Goal: Task Accomplishment & Management: Manage account settings

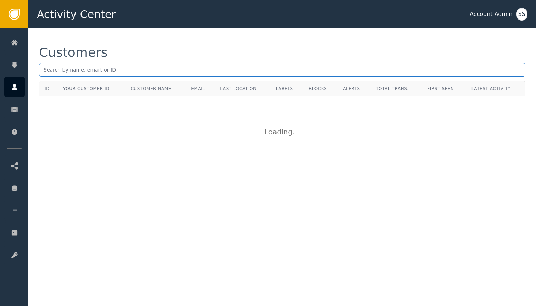
click at [196, 66] on input "text" at bounding box center [282, 69] width 486 height 13
paste input "2b7403c6-9e99-40c4-8039-a96a99a9bc15"
paste input "[EMAIL_ADDRESS]"
type input "[EMAIL_ADDRESS]"
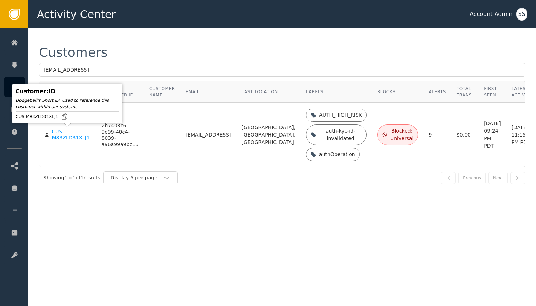
click at [65, 135] on div "CUS-M83ZLD31XLJ1" at bounding box center [71, 135] width 39 height 12
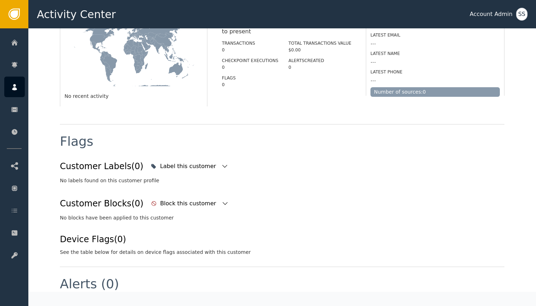
scroll to position [177, 0]
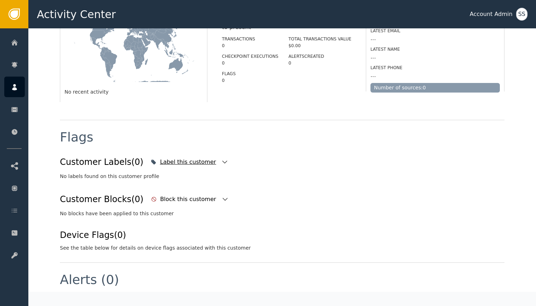
click at [221, 162] on icon "button" at bounding box center [224, 161] width 7 height 7
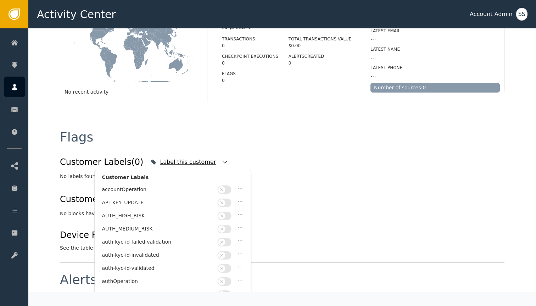
click at [221, 162] on icon "button" at bounding box center [224, 161] width 7 height 7
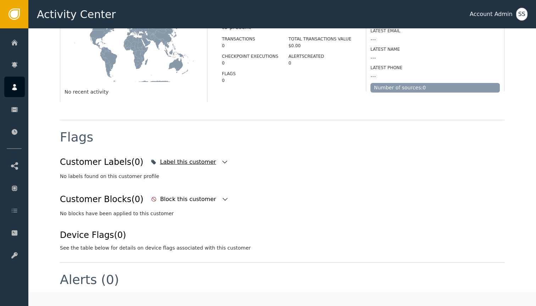
click at [221, 162] on icon "button" at bounding box center [224, 161] width 7 height 7
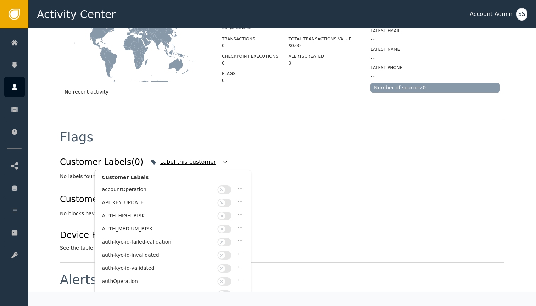
scroll to position [173, 0]
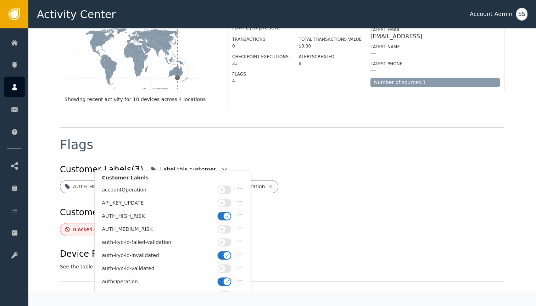
click at [266, 140] on div "Flags" at bounding box center [282, 149] width 444 height 23
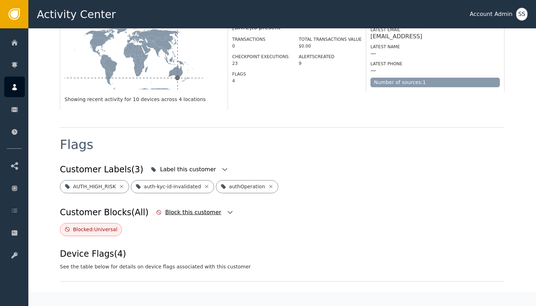
click at [226, 209] on icon "button" at bounding box center [229, 212] width 7 height 7
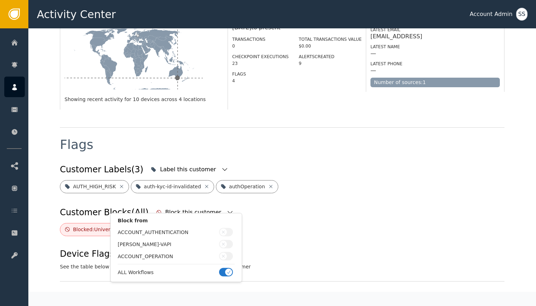
click at [225, 274] on button "button" at bounding box center [226, 272] width 14 height 9
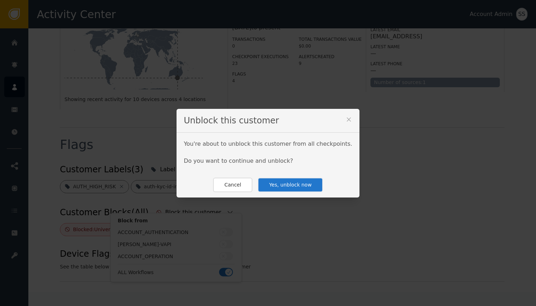
click at [304, 183] on button "Yes, unblock now" at bounding box center [290, 185] width 65 height 15
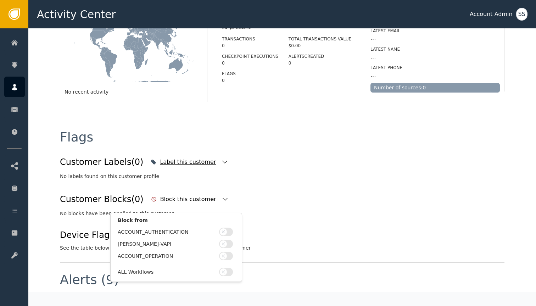
click at [221, 162] on icon "button" at bounding box center [224, 161] width 7 height 7
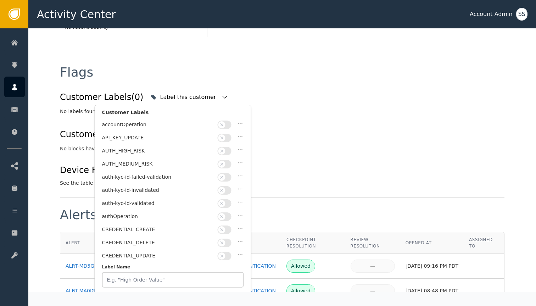
scroll to position [238, 0]
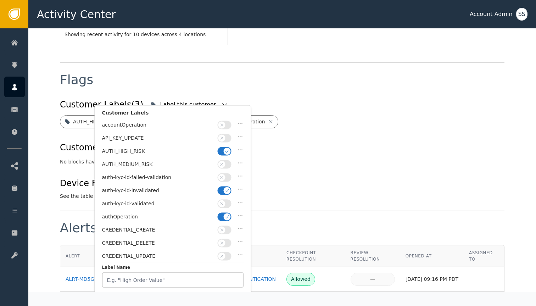
click at [225, 188] on icon "button" at bounding box center [227, 190] width 5 height 5
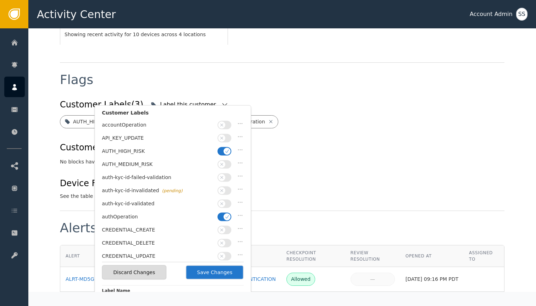
click at [224, 201] on icon "button" at bounding box center [221, 203] width 5 height 5
click at [222, 271] on button "Save Changes" at bounding box center [215, 272] width 58 height 15
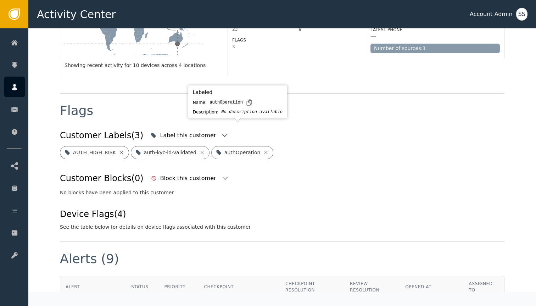
scroll to position [170, 0]
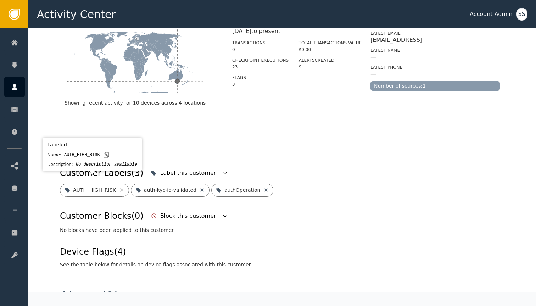
click at [119, 187] on icon at bounding box center [122, 190] width 6 height 6
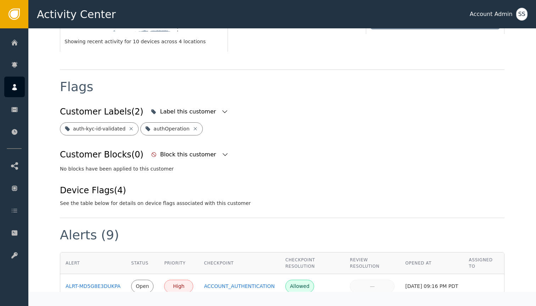
scroll to position [218, 0]
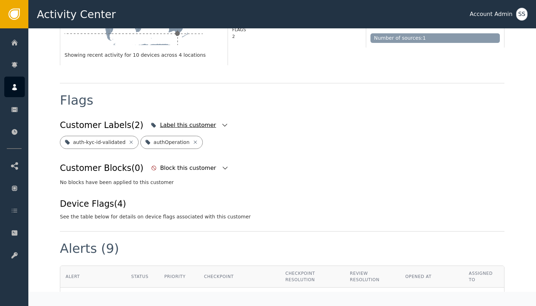
click at [221, 122] on icon "button" at bounding box center [224, 125] width 7 height 7
